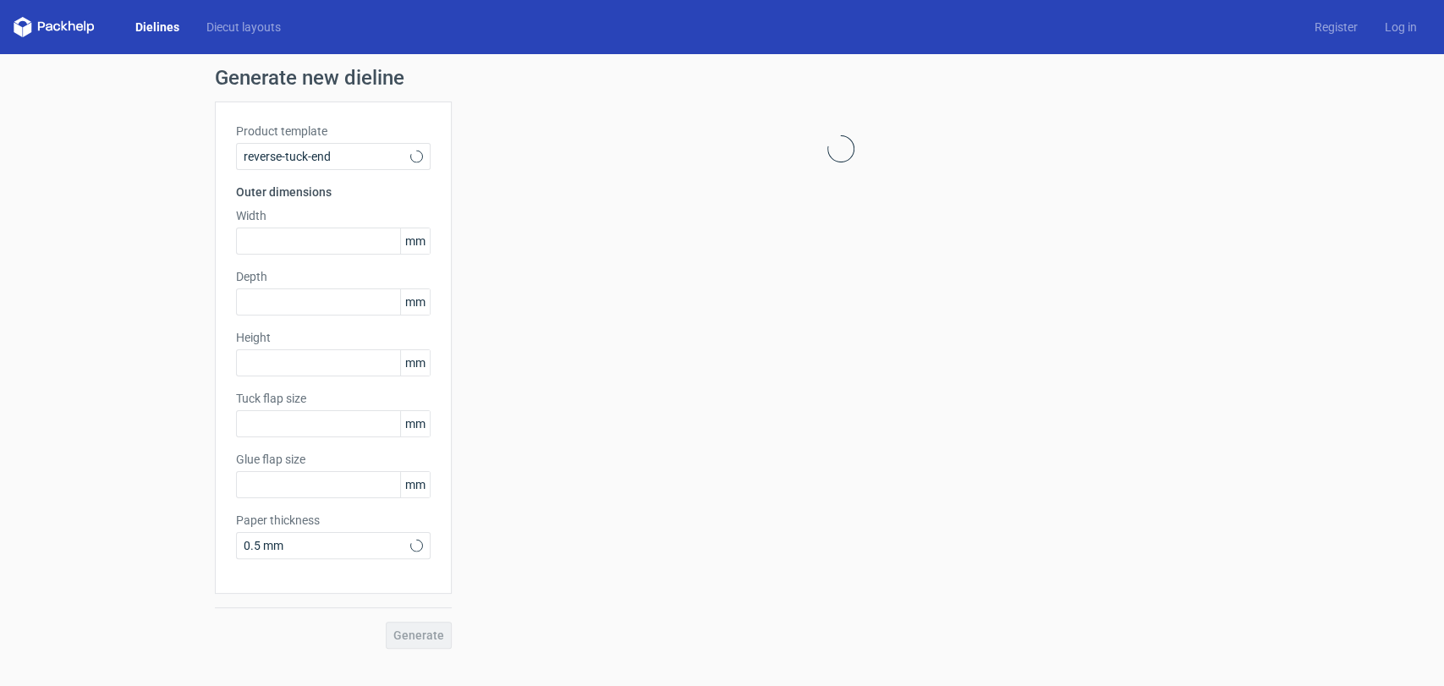
type input "15"
type input "10"
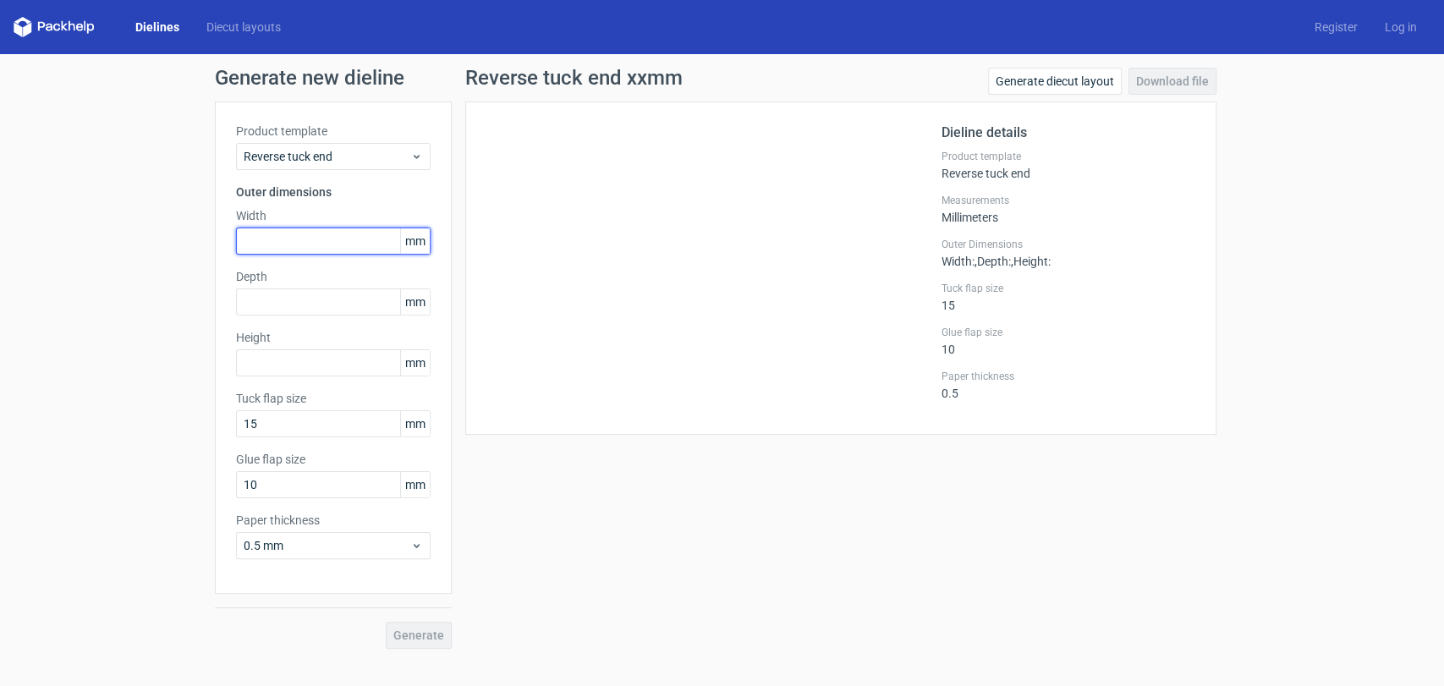
click at [312, 239] on input "text" at bounding box center [333, 241] width 195 height 27
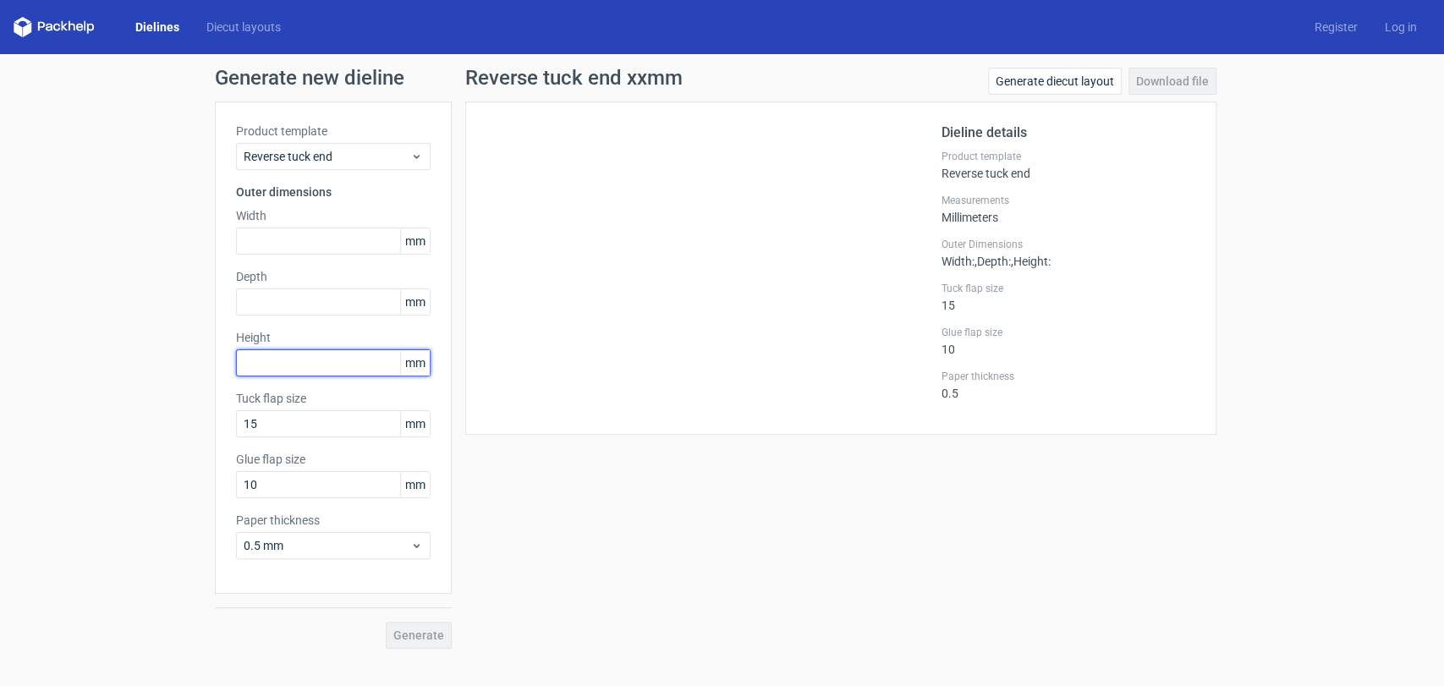
click at [313, 368] on input "text" at bounding box center [333, 362] width 195 height 27
type input "255"
click at [267, 300] on input "text" at bounding box center [333, 301] width 195 height 27
drag, startPoint x: 267, startPoint y: 300, endPoint x: 230, endPoint y: 240, distance: 70.7
click at [204, 300] on div "Generate new dieline Product template Reverse tuck end Outer dimensions Width m…" at bounding box center [722, 358] width 1444 height 608
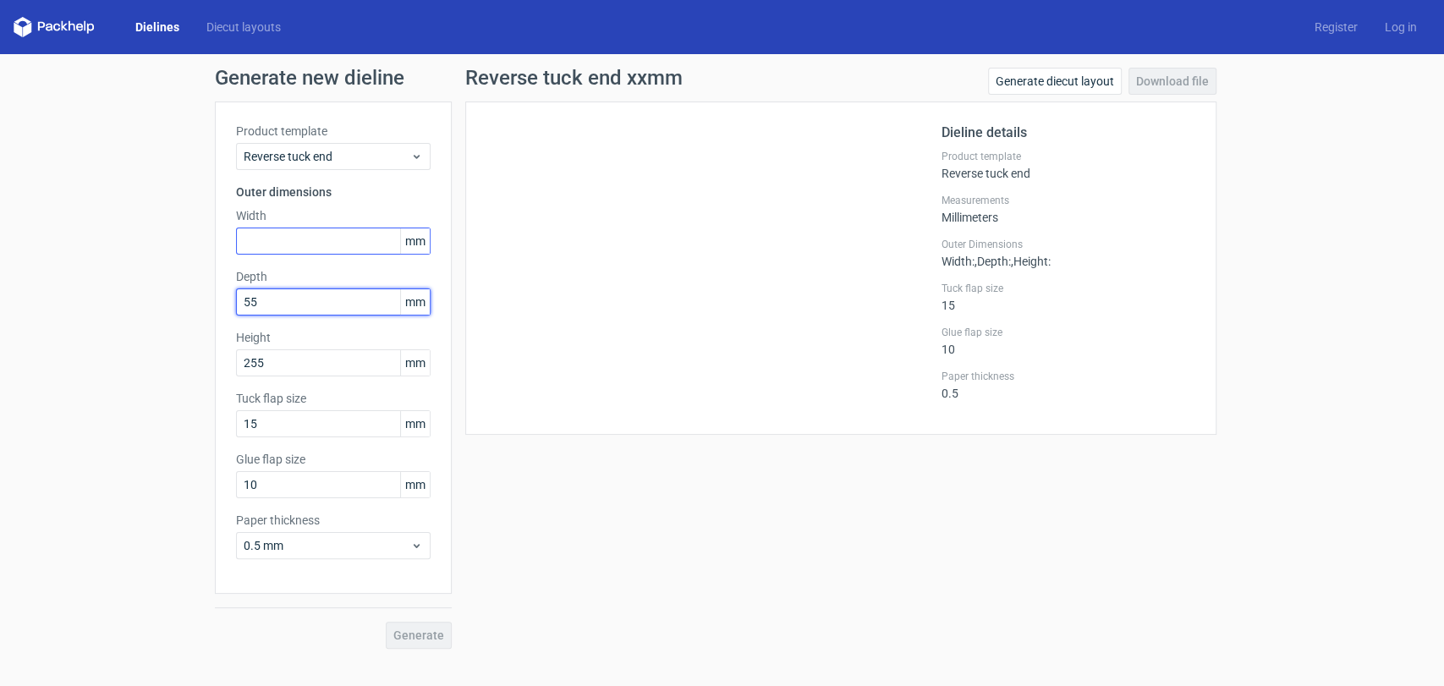
type input "55"
click at [252, 238] on input "text" at bounding box center [333, 241] width 195 height 27
type input "55"
drag, startPoint x: 230, startPoint y: 294, endPoint x: 123, endPoint y: 286, distance: 106.9
click at [124, 286] on div "Generate new dieline Product template Reverse tuck end Outer dimensions Width 5…" at bounding box center [722, 358] width 1444 height 608
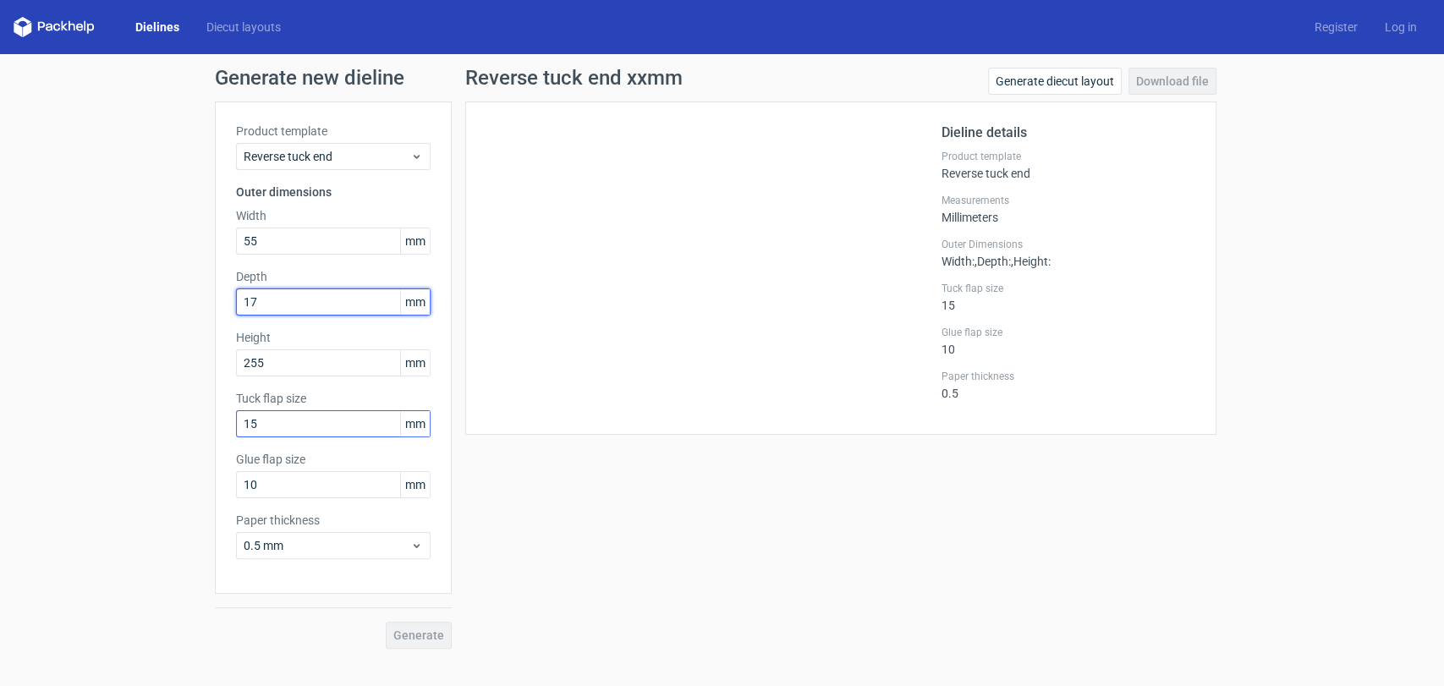
type input "17"
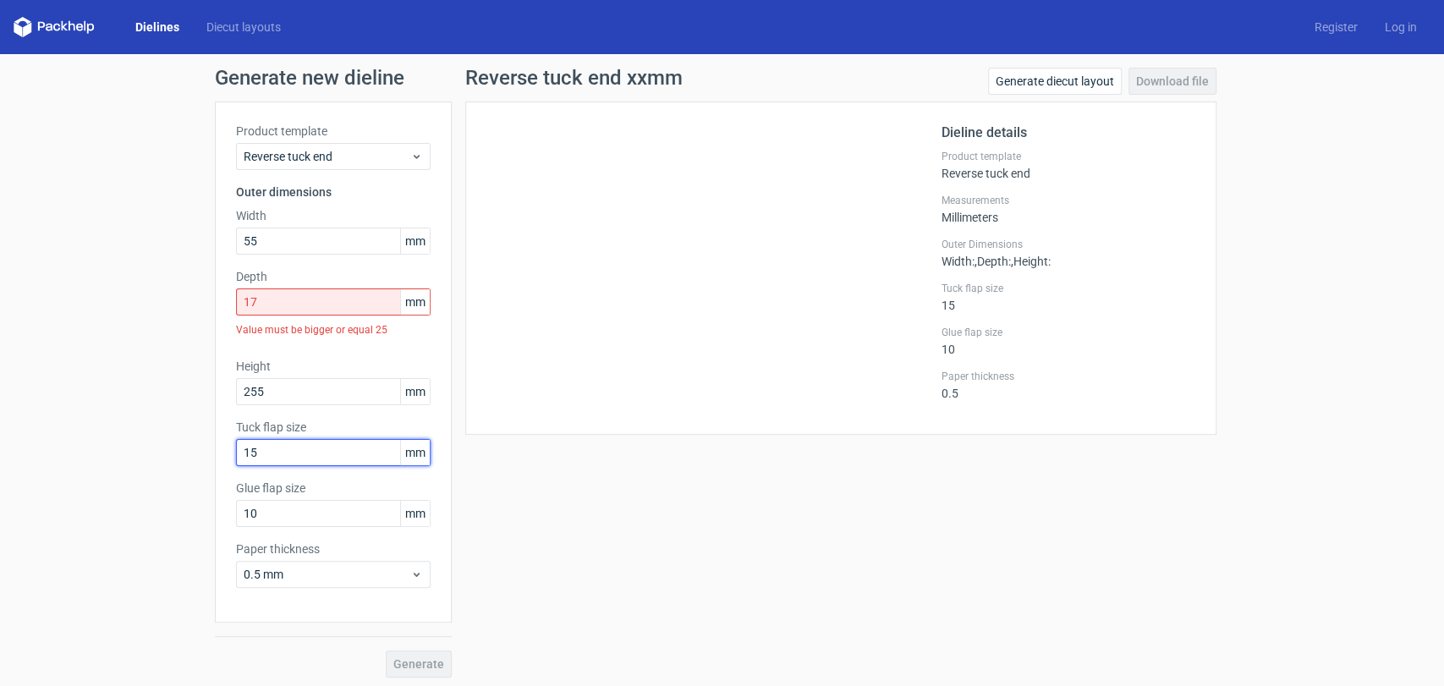
drag, startPoint x: 264, startPoint y: 425, endPoint x: 233, endPoint y: 414, distance: 32.9
click at [233, 414] on div "Product template Reverse tuck end Outer dimensions Width 55 mm Depth 17 mm Valu…" at bounding box center [333, 362] width 237 height 521
type input "17"
